Goal: Understand process/instructions: Learn how to perform a task or action

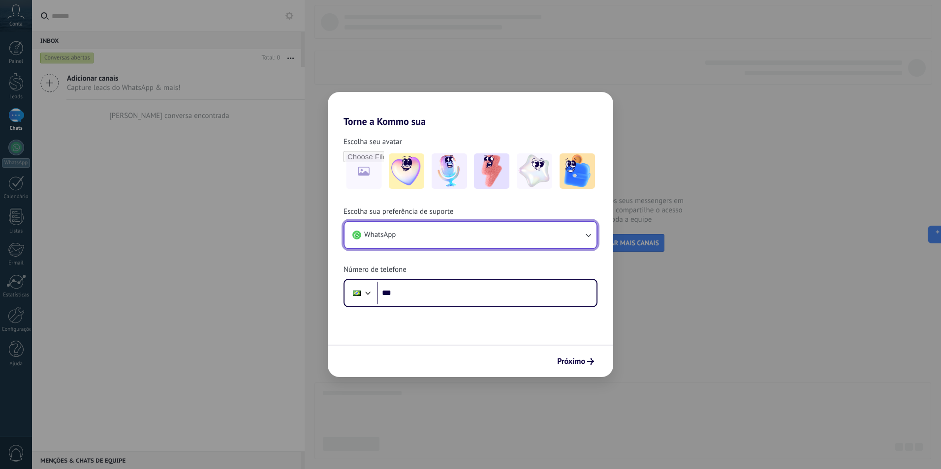
click at [582, 235] on button "WhatsApp" at bounding box center [470, 235] width 252 height 27
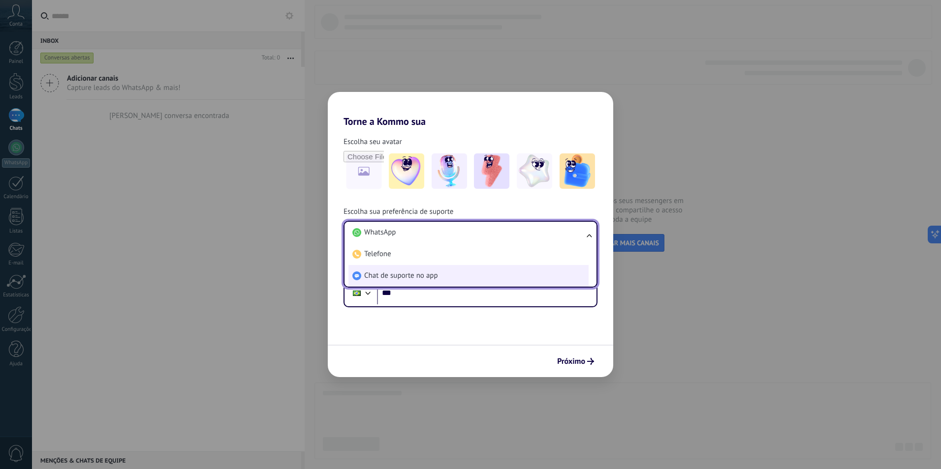
click at [411, 271] on li "Chat de suporte no app" at bounding box center [468, 276] width 240 height 22
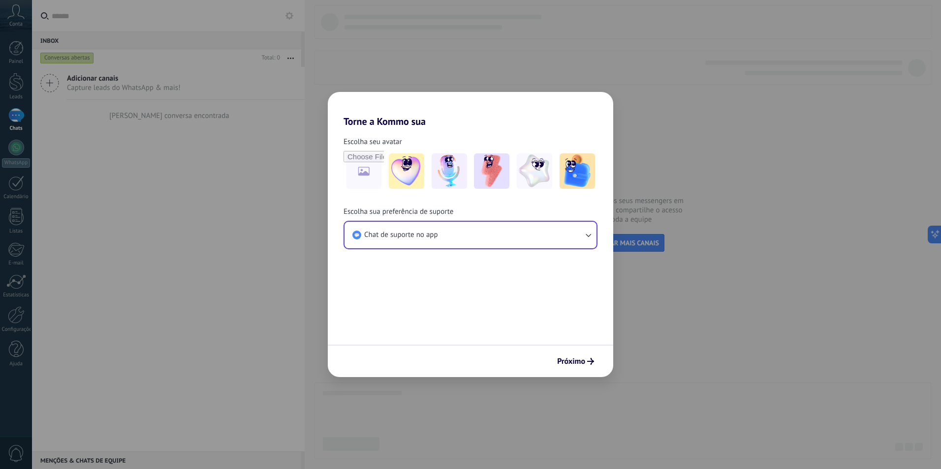
click at [602, 366] on div "Próximo" at bounding box center [470, 361] width 285 height 32
click at [596, 365] on button "Próximo" at bounding box center [575, 361] width 46 height 17
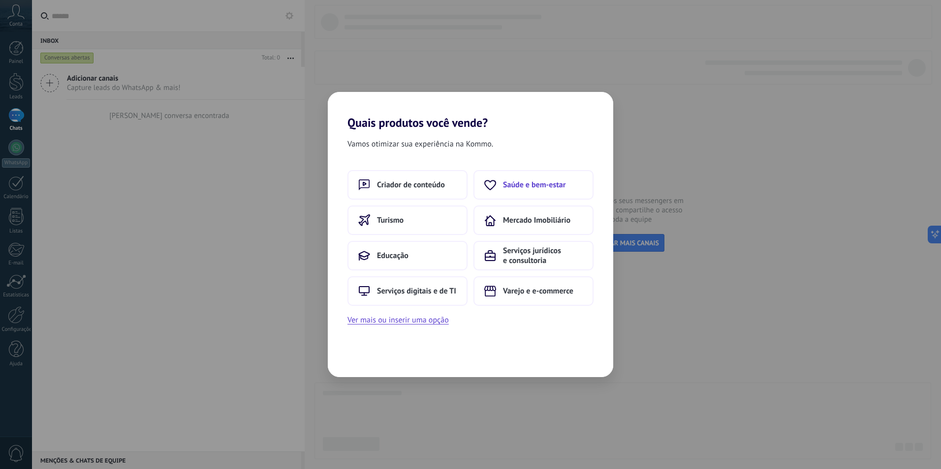
click at [538, 184] on span "Saúde e bem-estar" at bounding box center [534, 185] width 62 height 10
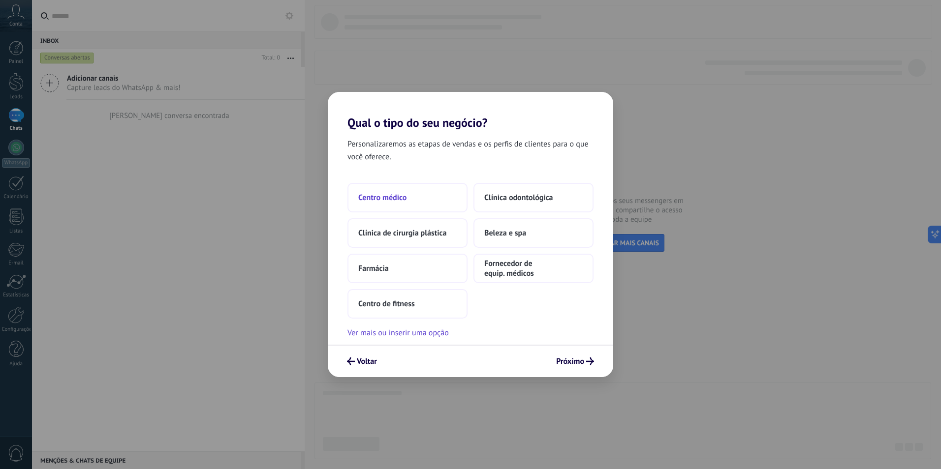
click at [402, 204] on button "Centro médico" at bounding box center [407, 198] width 120 height 30
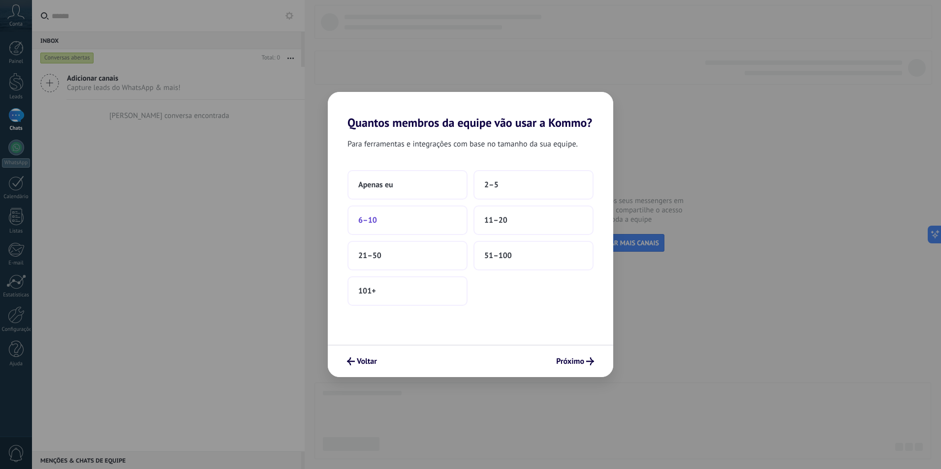
click at [393, 218] on button "6–10" at bounding box center [407, 221] width 120 height 30
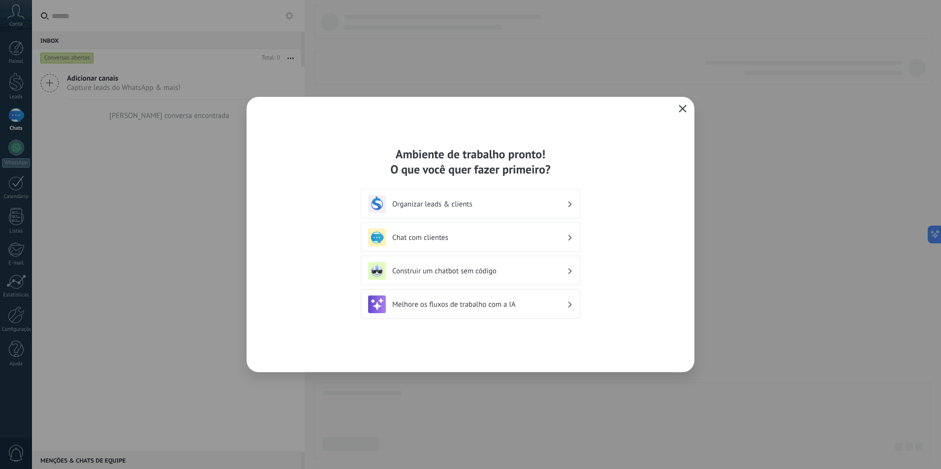
click at [498, 210] on div "Organizar leads & clients" at bounding box center [470, 204] width 205 height 18
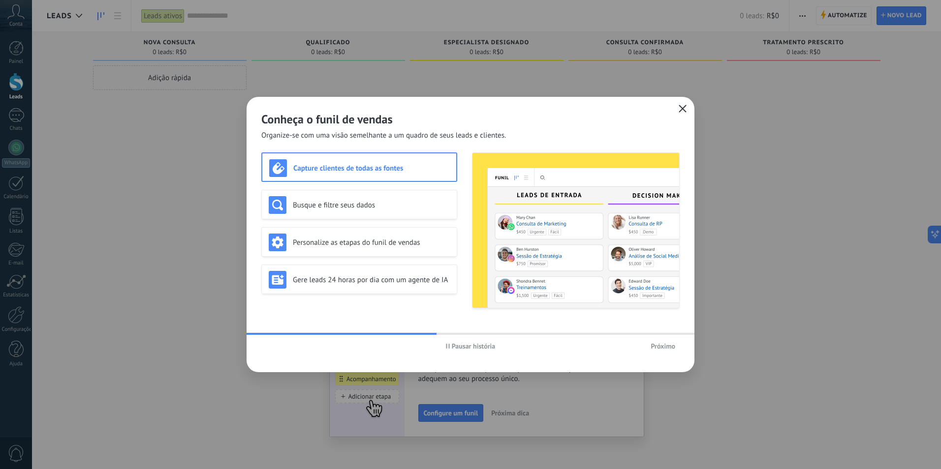
click at [672, 110] on div "Conheça o funil de vendas Organize-se com uma visão semelhante a um quadro de s…" at bounding box center [470, 119] width 448 height 44
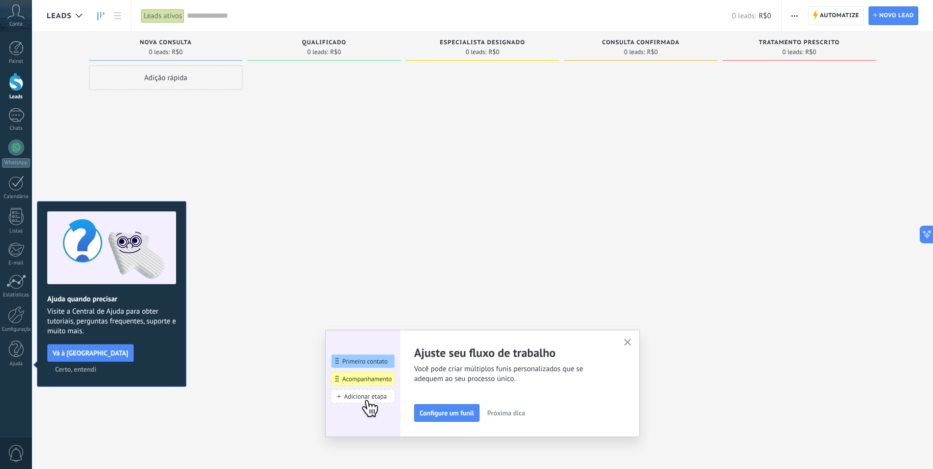
drag, startPoint x: 653, startPoint y: 310, endPoint x: 688, endPoint y: 340, distance: 46.4
click at [691, 340] on div at bounding box center [640, 235] width 153 height 341
click at [632, 339] on button "button" at bounding box center [628, 343] width 12 height 13
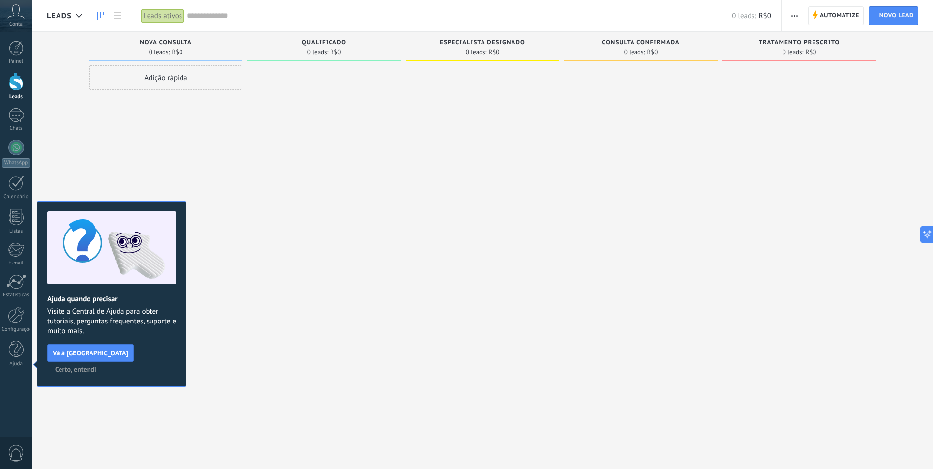
drag, startPoint x: 727, startPoint y: 195, endPoint x: 552, endPoint y: 153, distance: 180.4
click at [724, 193] on div at bounding box center [799, 235] width 153 height 341
click at [709, 207] on div "Etapa de leads de entrada solicitações: 0 0 0 0 0 0 0 0 0 Nova consulta 0 leads…" at bounding box center [490, 219] width 887 height 374
click at [96, 366] on span "Certo, entendi" at bounding box center [75, 369] width 41 height 7
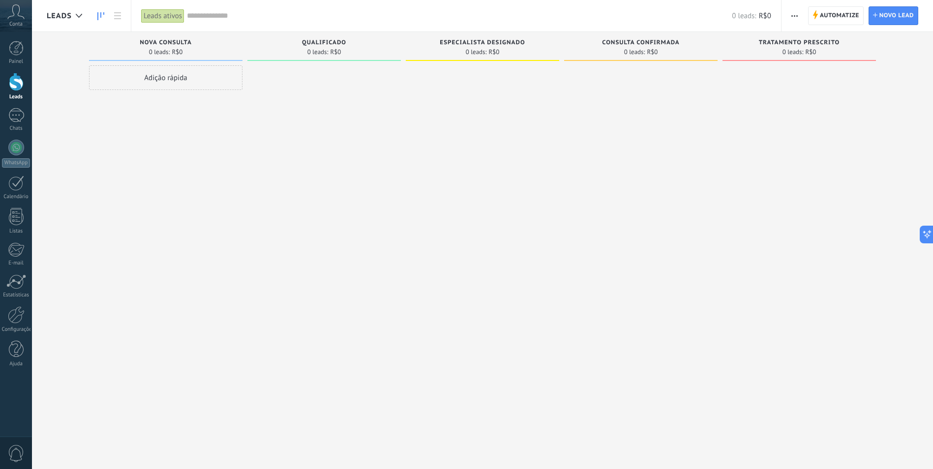
click at [502, 321] on div at bounding box center [482, 235] width 153 height 341
